Goal: Transaction & Acquisition: Purchase product/service

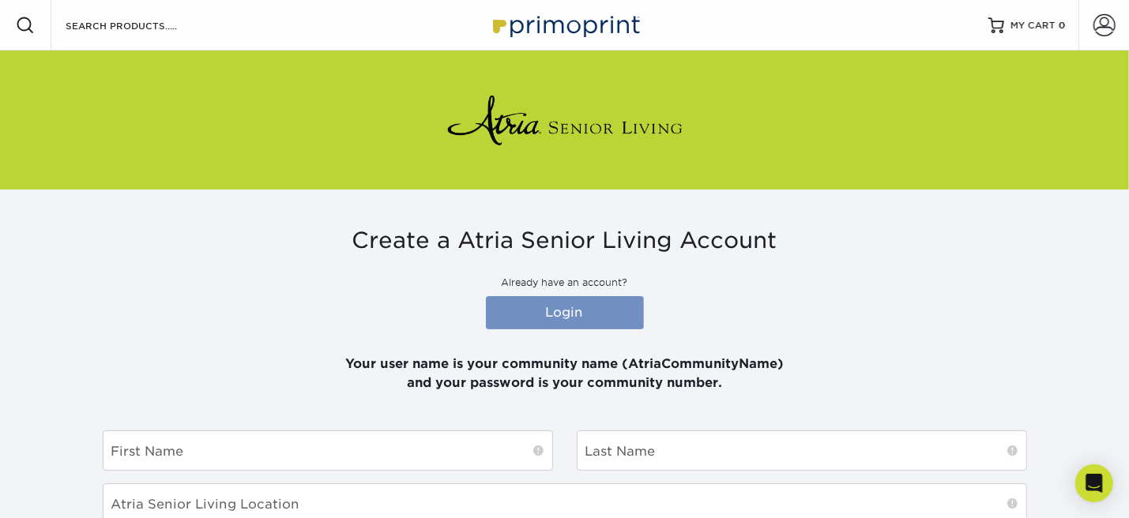
type input "[EMAIL_ADDRESS][DOMAIN_NAME]"
click at [561, 315] on link "Login" at bounding box center [565, 312] width 158 height 33
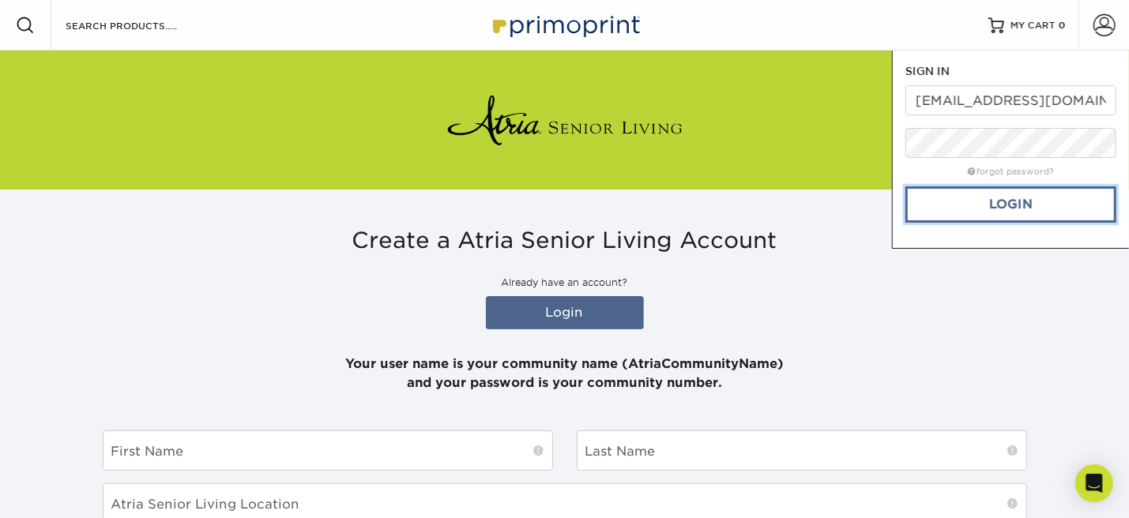
click at [1002, 209] on link "Login" at bounding box center [1011, 205] width 211 height 36
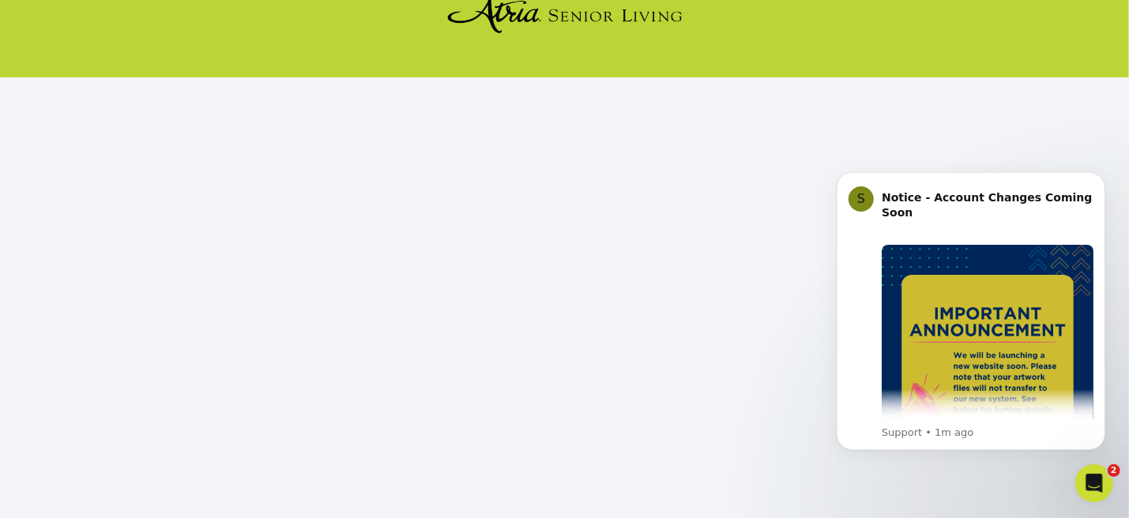
scroll to position [227, 0]
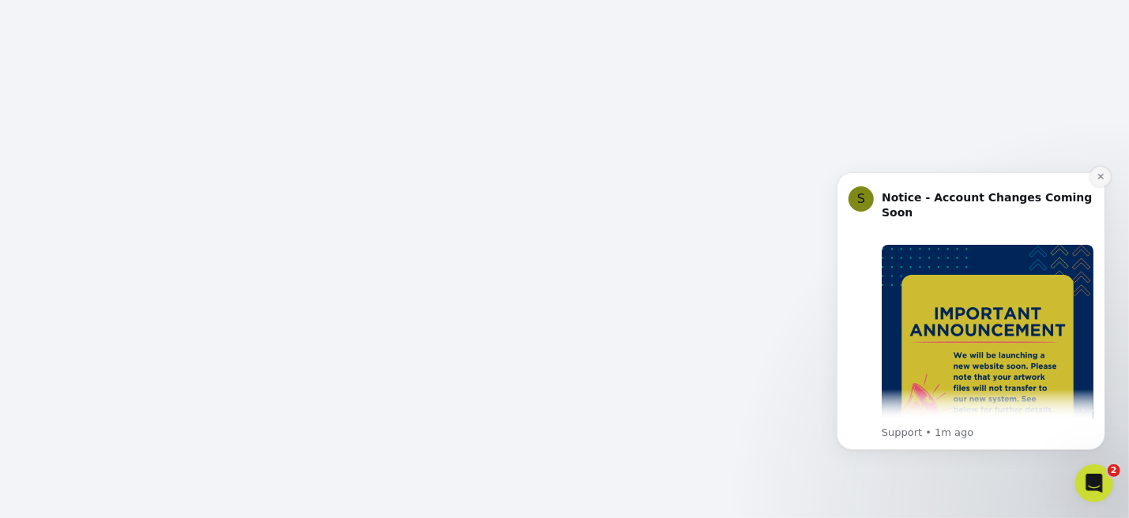
click at [1099, 179] on icon "Dismiss notification" at bounding box center [1100, 176] width 9 height 9
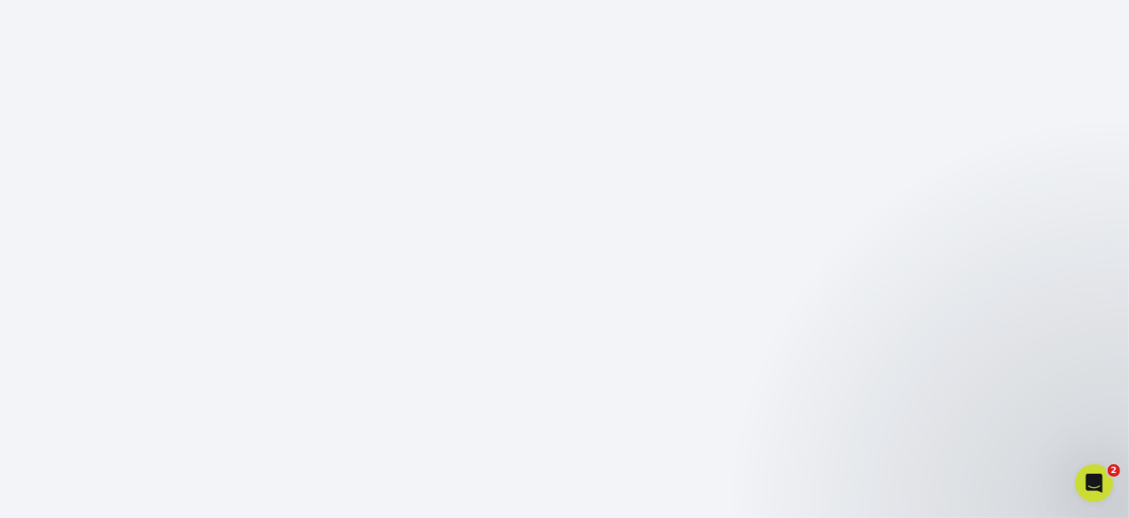
scroll to position [189, 0]
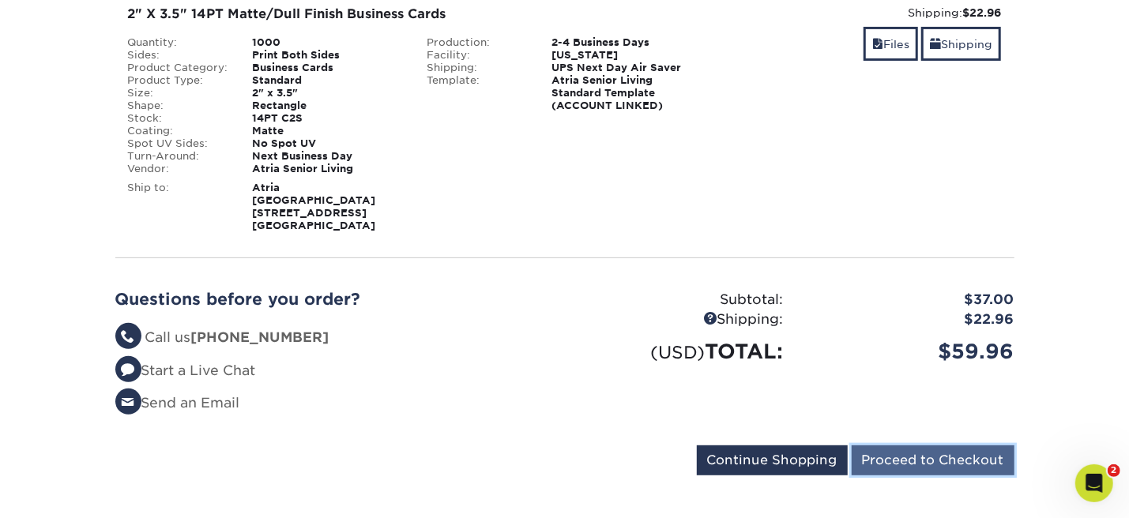
click at [945, 446] on input "Proceed to Checkout" at bounding box center [933, 461] width 163 height 30
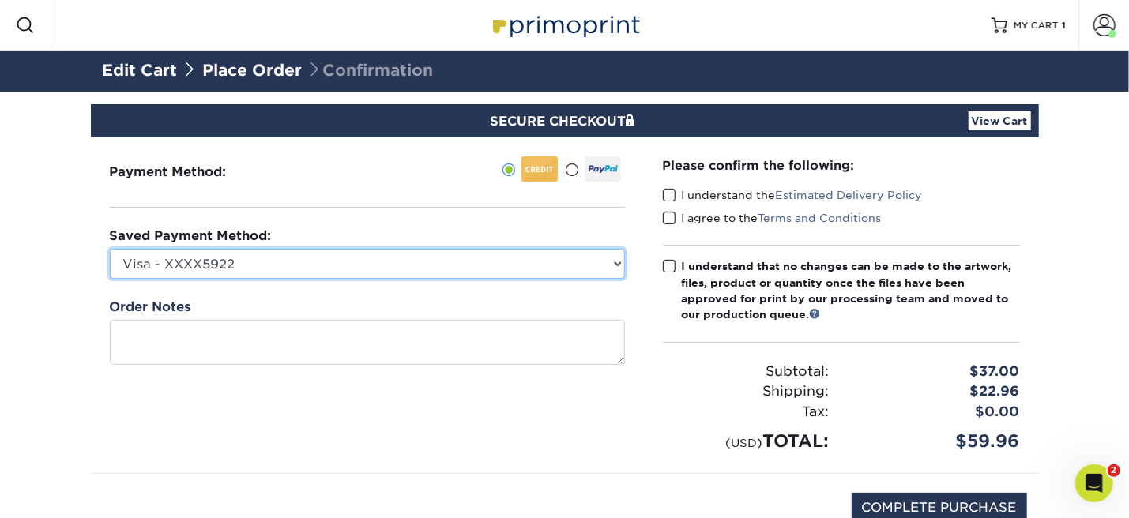
click at [535, 273] on select "Visa - XXXX5922 Visa - XXXX9919 Visa - XXXX9919 Visa - XXXX9919 Visa - XXXX4521…" at bounding box center [367, 264] width 515 height 30
select select "74394"
click at [110, 249] on select "Visa - XXXX5922 Visa - XXXX9919 Visa - XXXX9919 Visa - XXXX9919 Visa - XXXX4521…" at bounding box center [367, 264] width 515 height 30
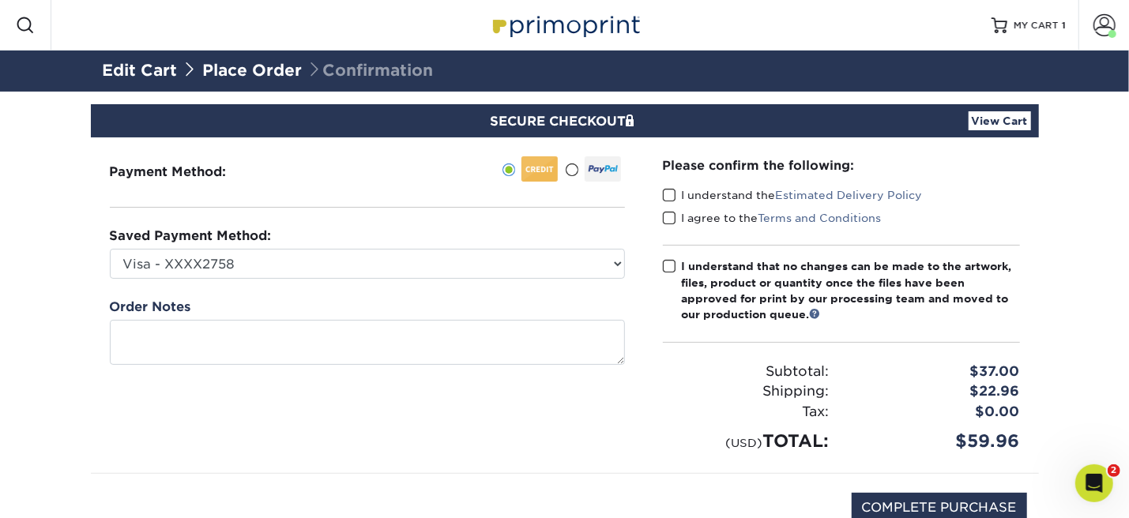
click at [668, 197] on span at bounding box center [669, 195] width 13 height 15
click at [0, 0] on input "I understand the Estimated Delivery Policy" at bounding box center [0, 0] width 0 height 0
click at [666, 218] on span at bounding box center [669, 218] width 13 height 15
click at [0, 0] on input "I agree to the Terms and Conditions" at bounding box center [0, 0] width 0 height 0
click at [666, 263] on span at bounding box center [669, 266] width 13 height 15
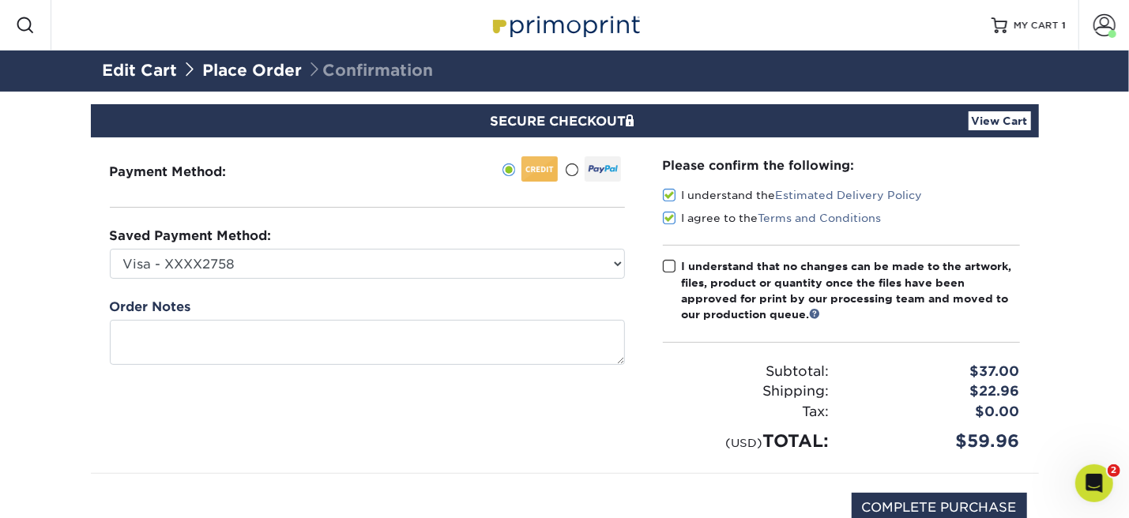
click at [0, 0] on input "I understand that no changes can be made to the artwork, files, product or quan…" at bounding box center [0, 0] width 0 height 0
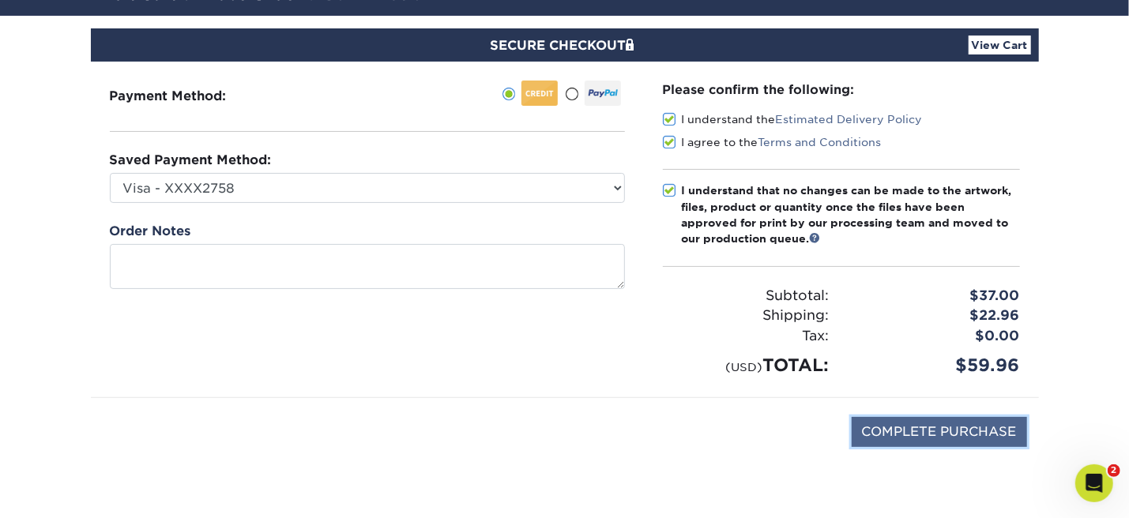
click at [928, 424] on input "COMPLETE PURCHASE" at bounding box center [939, 432] width 175 height 30
type input "PROCESSING, PLEASE WAIT..."
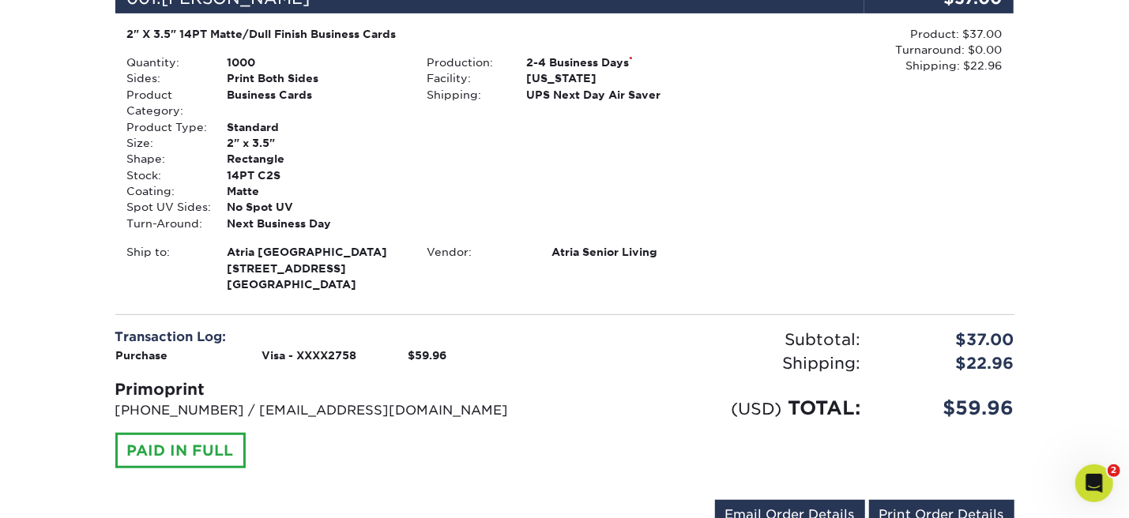
scroll to position [394, 0]
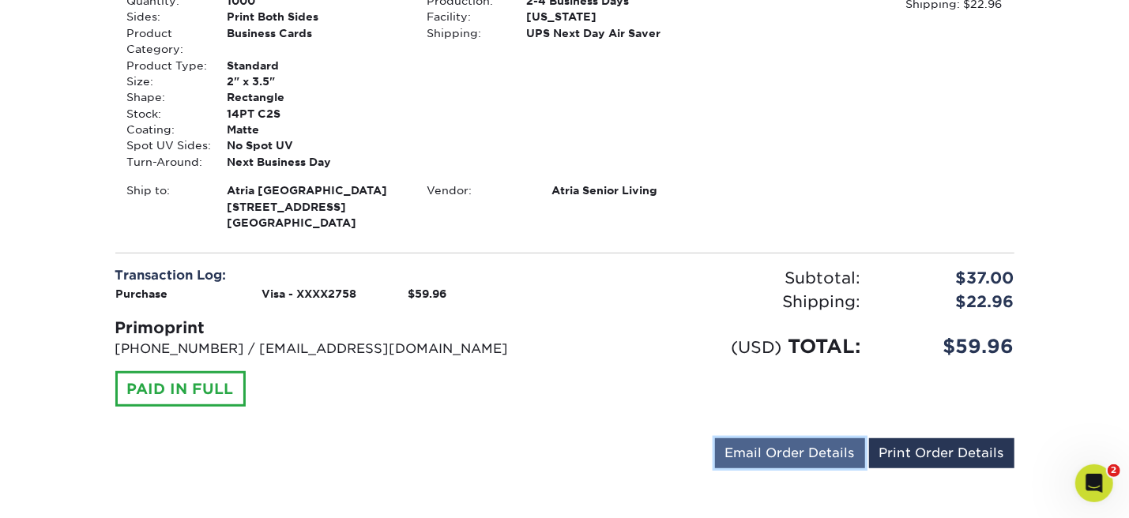
click at [823, 447] on link "Email Order Details" at bounding box center [790, 454] width 150 height 30
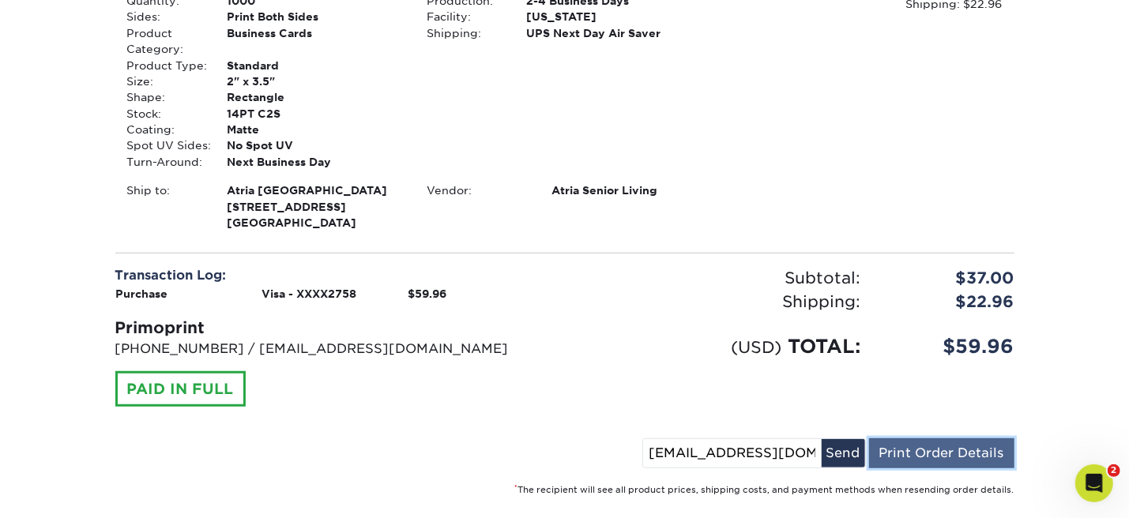
click at [937, 450] on link "Print Order Details" at bounding box center [941, 454] width 145 height 30
